Goal: Feedback & Contribution: Contribute content

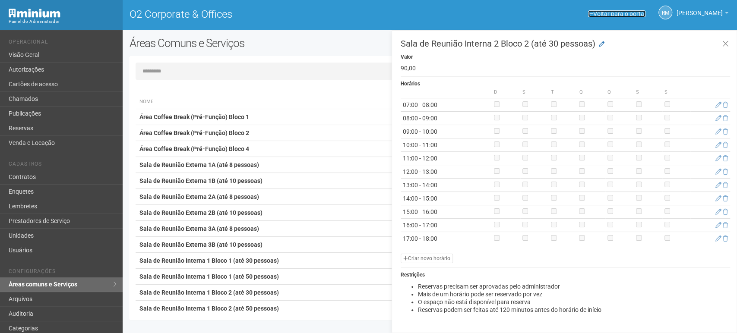
click at [598, 13] on link "Voltar para o portal" at bounding box center [616, 13] width 57 height 7
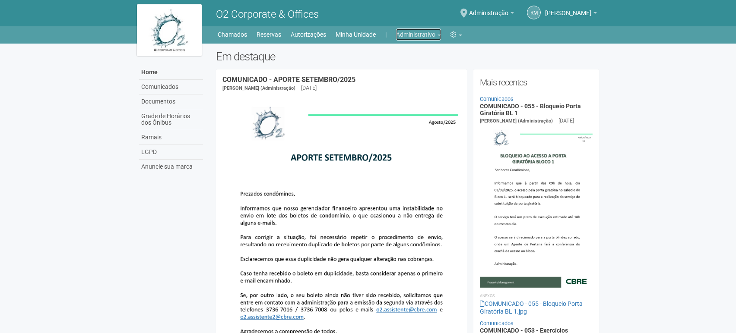
click at [432, 33] on link "Administrativo" at bounding box center [418, 35] width 45 height 12
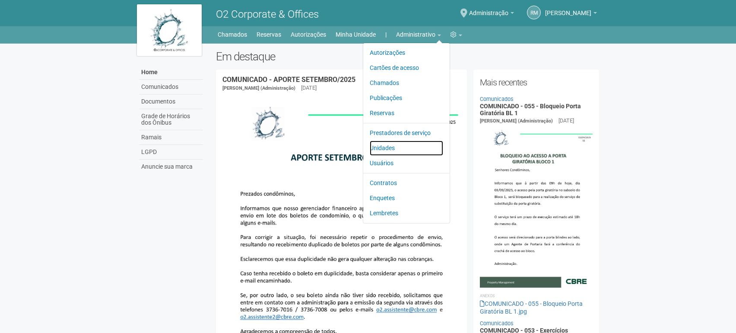
click at [390, 146] on link "Unidades" at bounding box center [406, 148] width 73 height 15
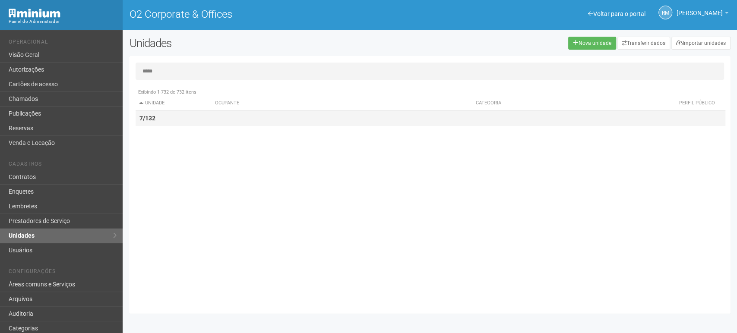
type input "*****"
click at [173, 120] on td "7/132" at bounding box center [174, 119] width 76 height 16
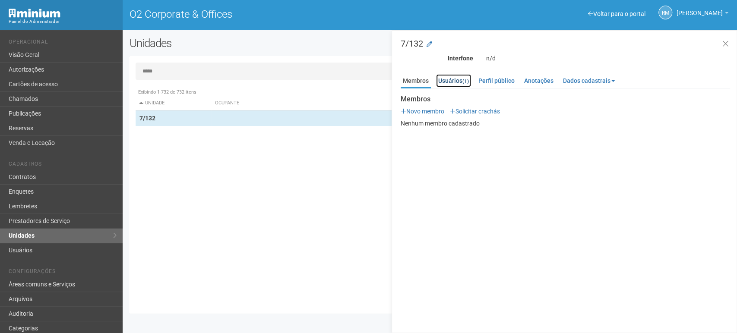
click at [463, 74] on link "Usuários (1)" at bounding box center [453, 80] width 35 height 13
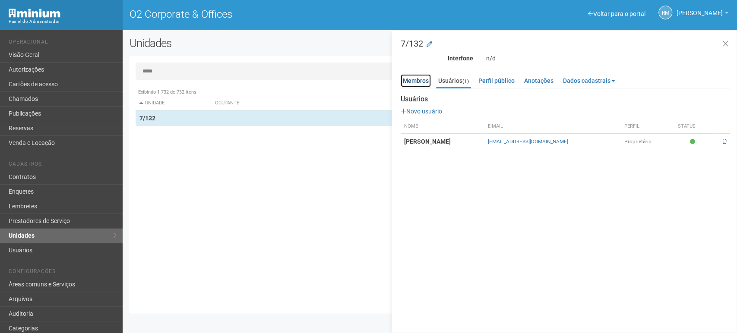
click at [418, 82] on link "Membros" at bounding box center [416, 80] width 30 height 13
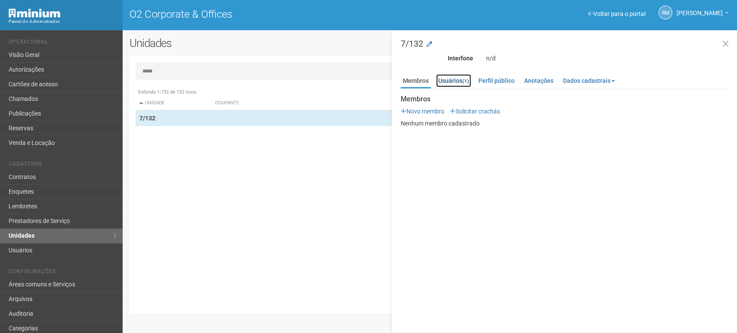
click at [453, 83] on link "Usuários (1)" at bounding box center [453, 80] width 35 height 13
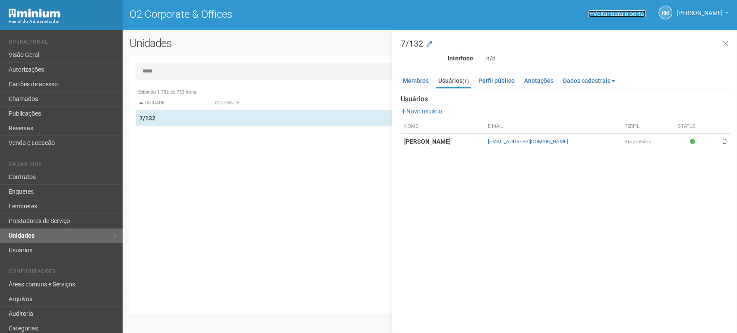
click at [588, 13] on span at bounding box center [590, 14] width 5 height 6
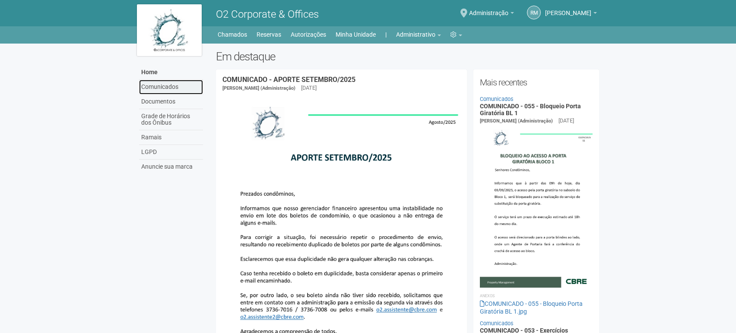
click at [164, 89] on link "Comunicados" at bounding box center [171, 87] width 64 height 15
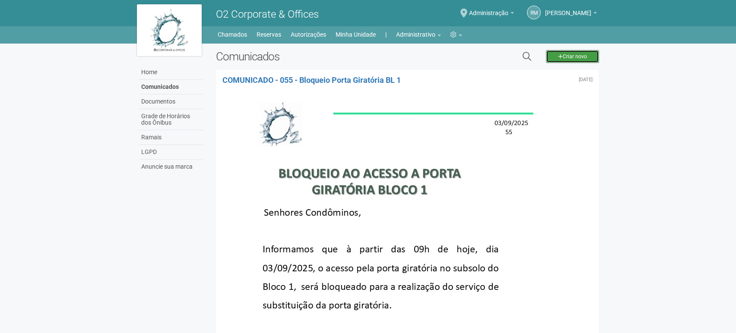
click at [567, 57] on link "Criar novo" at bounding box center [572, 56] width 53 height 13
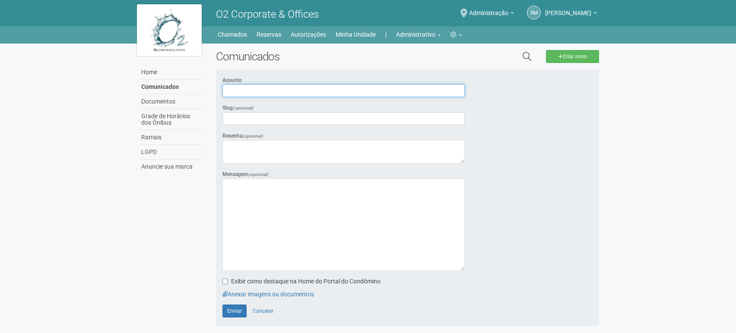
click at [244, 89] on input "text" at bounding box center [343, 90] width 242 height 13
paste input "**********"
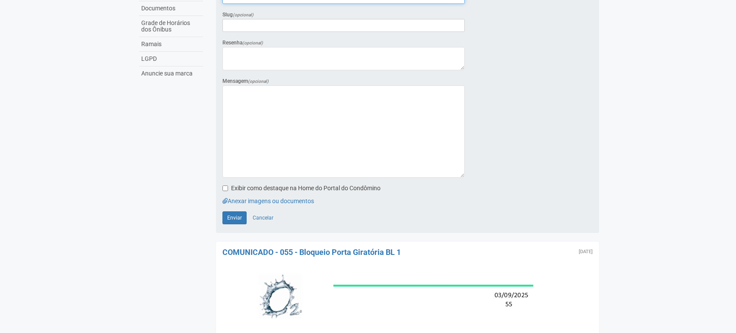
scroll to position [96, 0]
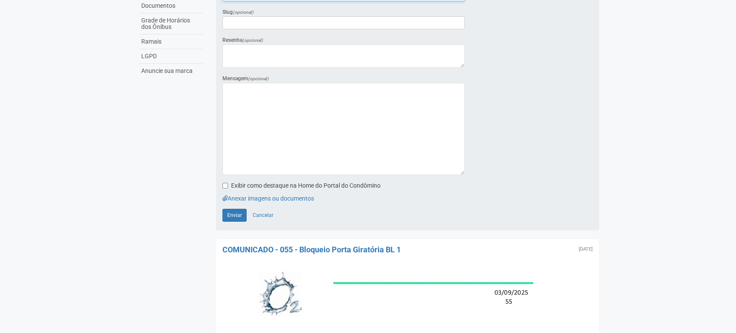
type input "**********"
click at [259, 196] on link "Anexar imagens ou documentos" at bounding box center [268, 198] width 92 height 7
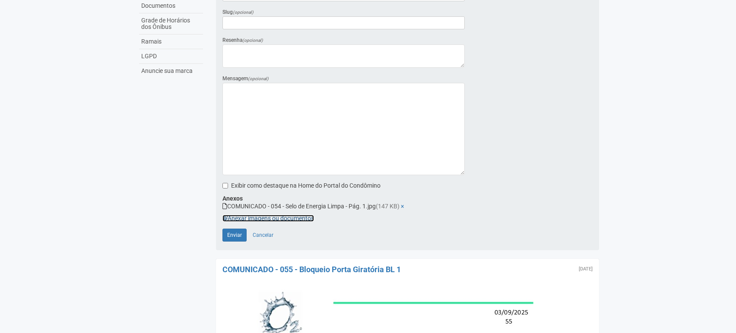
click at [284, 217] on link "Anexar imagens ou documentos" at bounding box center [268, 218] width 92 height 7
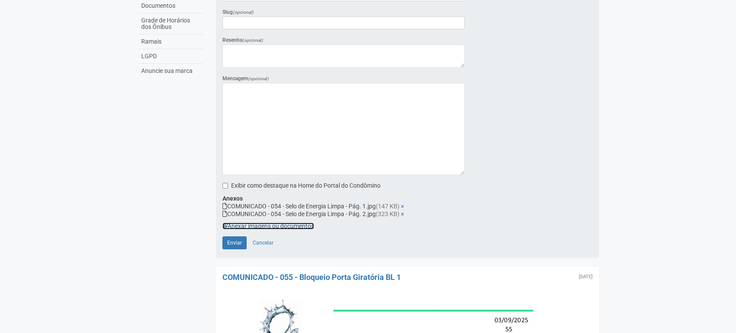
click at [260, 223] on link "Anexar imagens ou documentos" at bounding box center [268, 226] width 92 height 7
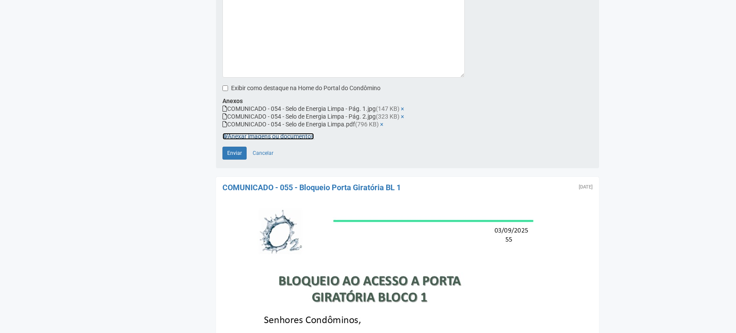
scroll to position [144, 0]
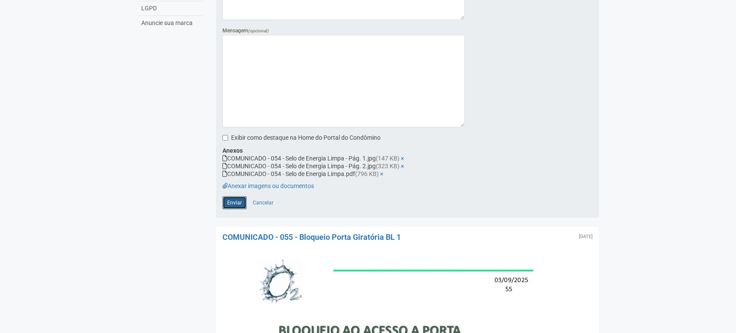
click at [235, 200] on span "Enviar" at bounding box center [234, 203] width 15 height 6
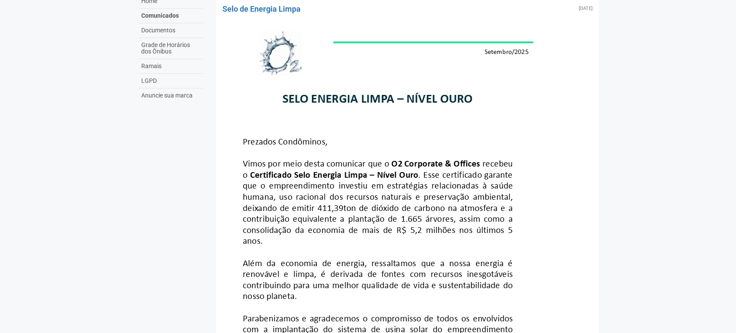
scroll to position [96, 0]
